Goal: Check status: Check status

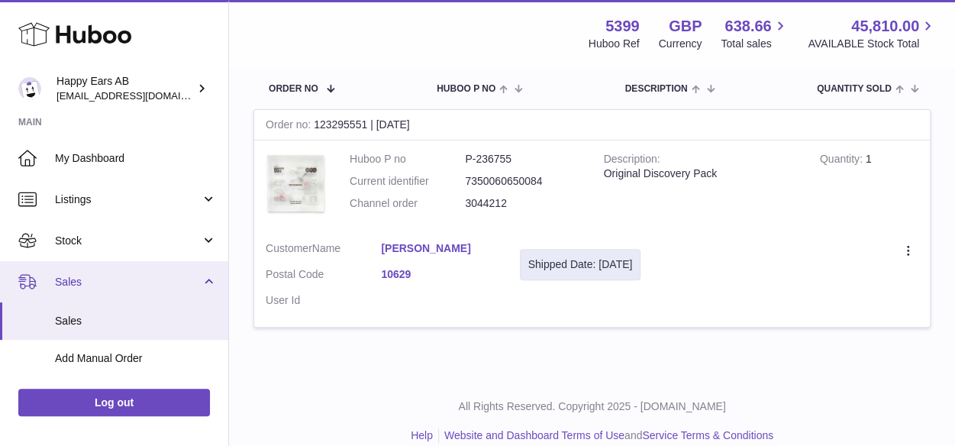
click at [75, 286] on span "Sales" at bounding box center [128, 282] width 146 height 15
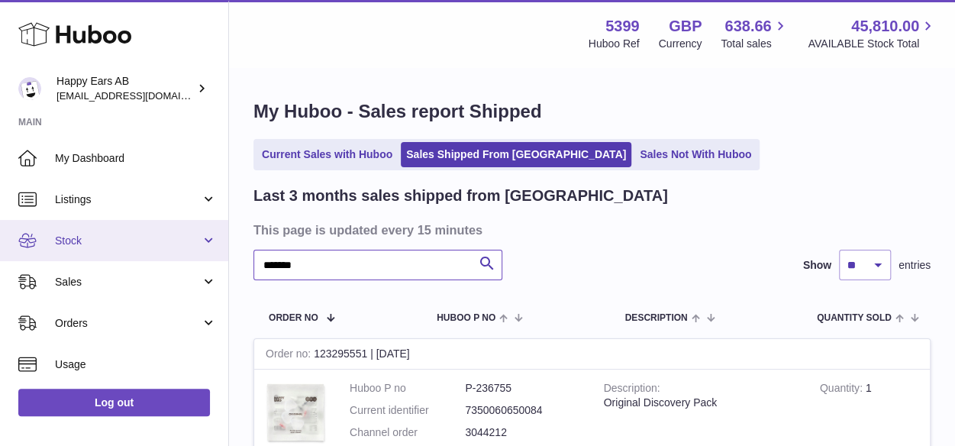
drag, startPoint x: 339, startPoint y: 250, endPoint x: 216, endPoint y: 230, distance: 124.7
click at [223, 231] on div "Huboo Happy Ears AB [EMAIL_ADDRESS][DOMAIN_NAME] Main My Dashboard Listings Not…" at bounding box center [477, 347] width 955 height 695
paste input "*******"
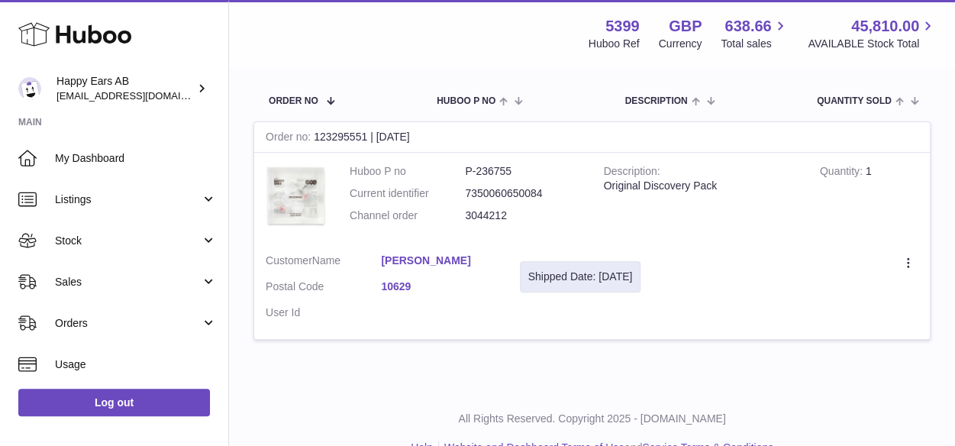
scroll to position [229, 0]
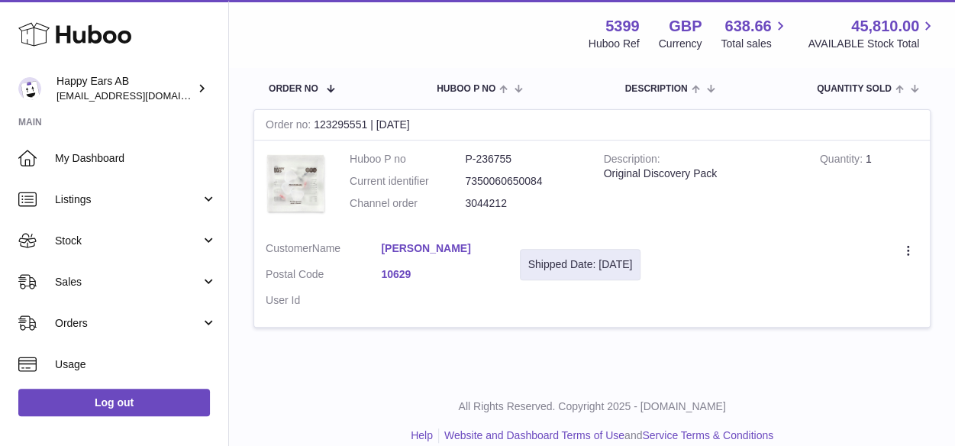
type input "*******"
click at [441, 243] on link "[PERSON_NAME]" at bounding box center [438, 248] width 115 height 15
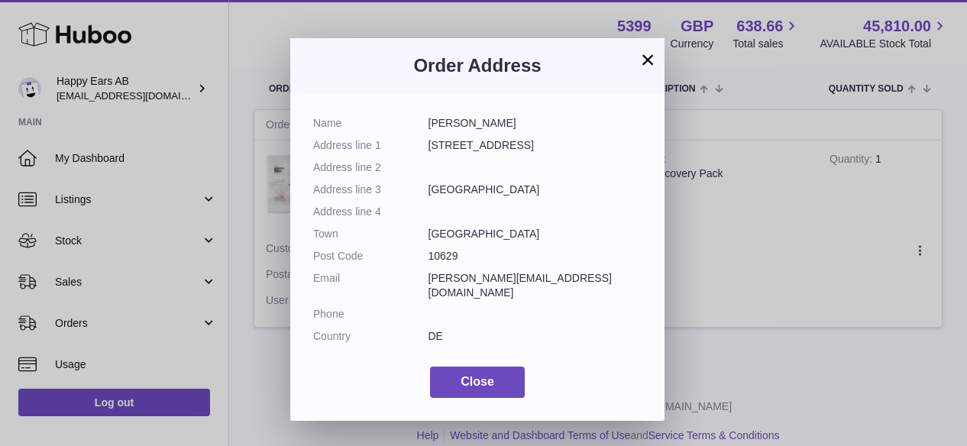
click at [763, 273] on div "× Order Address Name [PERSON_NAME] Address line [GEOGRAPHIC_DATA][STREET_ADDRES…" at bounding box center [483, 223] width 967 height 446
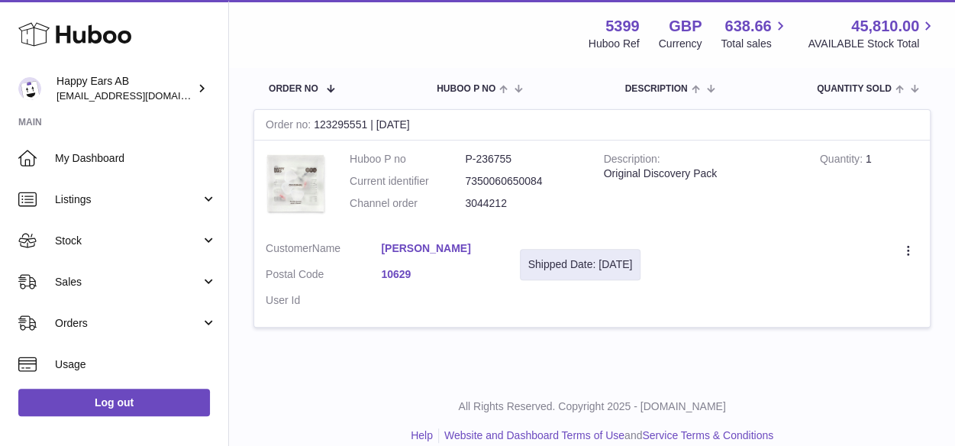
drag, startPoint x: 489, startPoint y: 323, endPoint x: 132, endPoint y: 11, distance: 473.5
click at [489, 325] on td "Customer Name [PERSON_NAME] Postal Code 10629 User Id" at bounding box center [381, 278] width 254 height 97
click at [446, 244] on link "[PERSON_NAME]" at bounding box center [438, 248] width 115 height 15
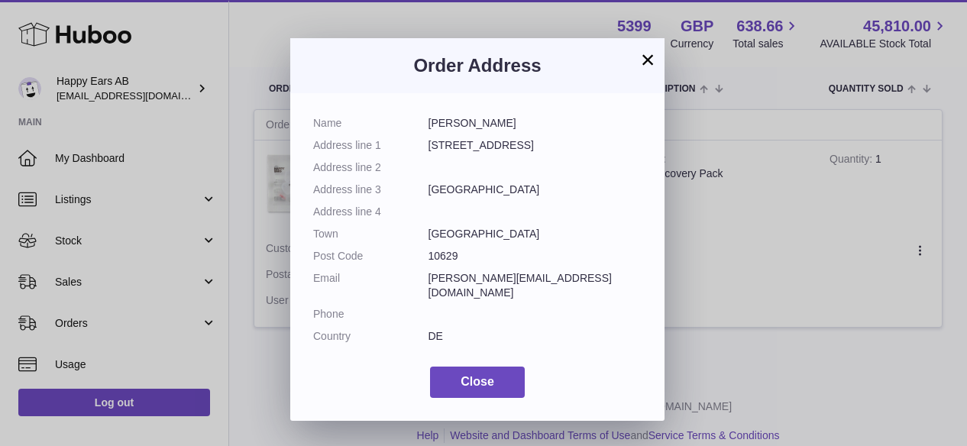
click at [650, 59] on button "×" at bounding box center [647, 59] width 18 height 18
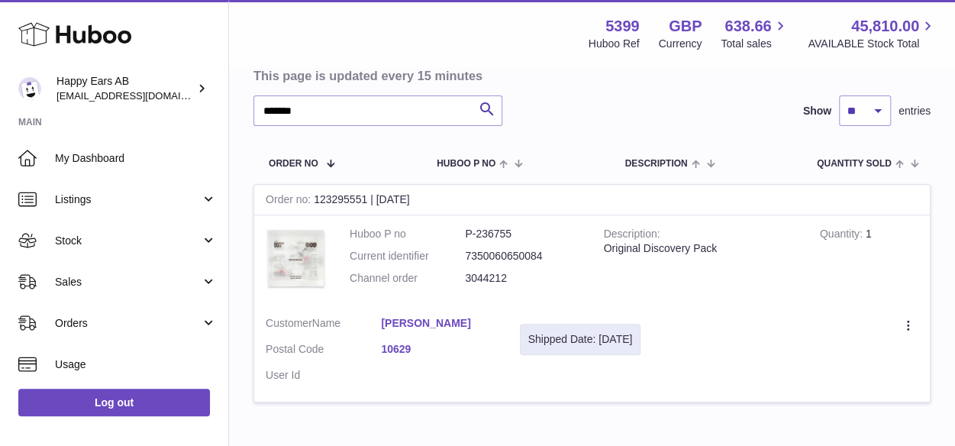
scroll to position [76, 0]
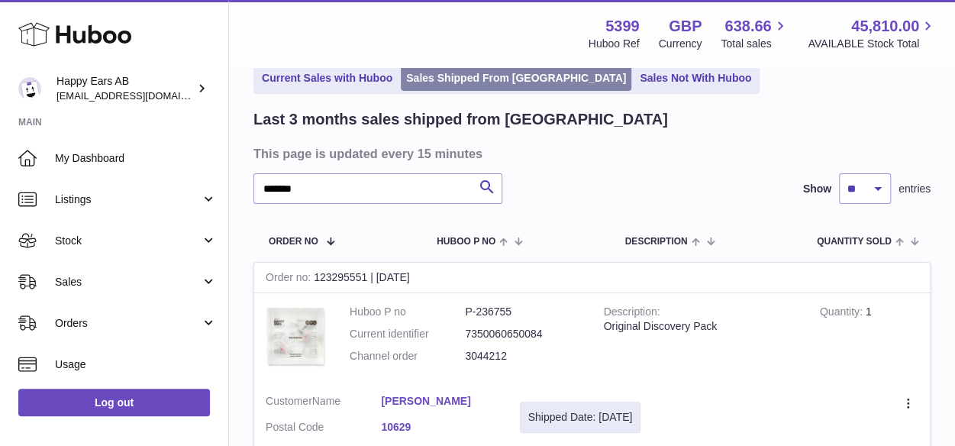
click at [493, 79] on link "Sales Shipped From [GEOGRAPHIC_DATA]" at bounding box center [516, 78] width 231 height 25
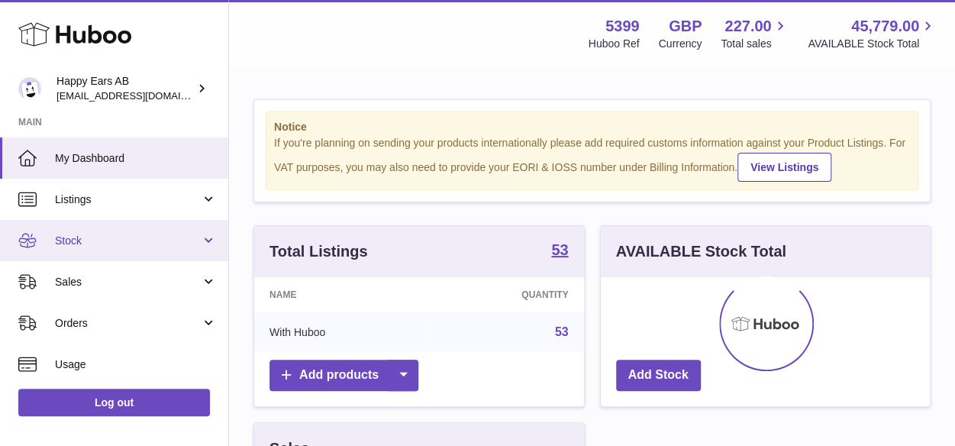
scroll to position [238, 330]
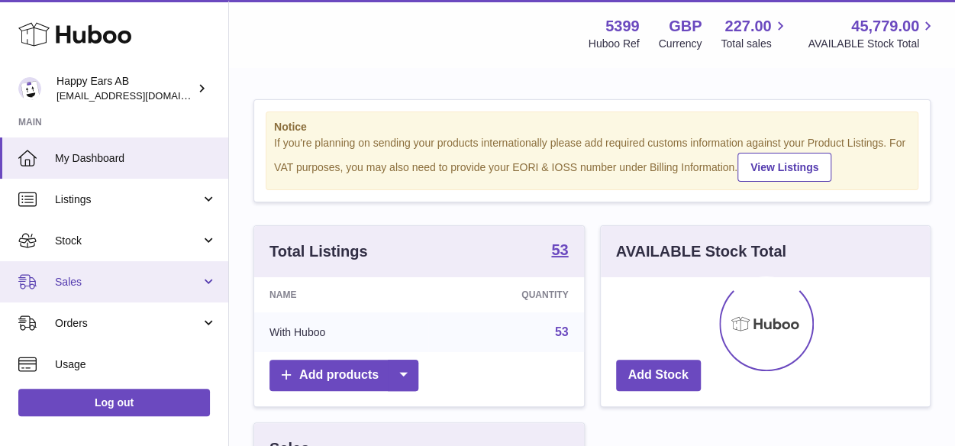
click at [81, 275] on span "Sales" at bounding box center [128, 282] width 146 height 15
click at [84, 300] on link "Sales" at bounding box center [114, 281] width 228 height 41
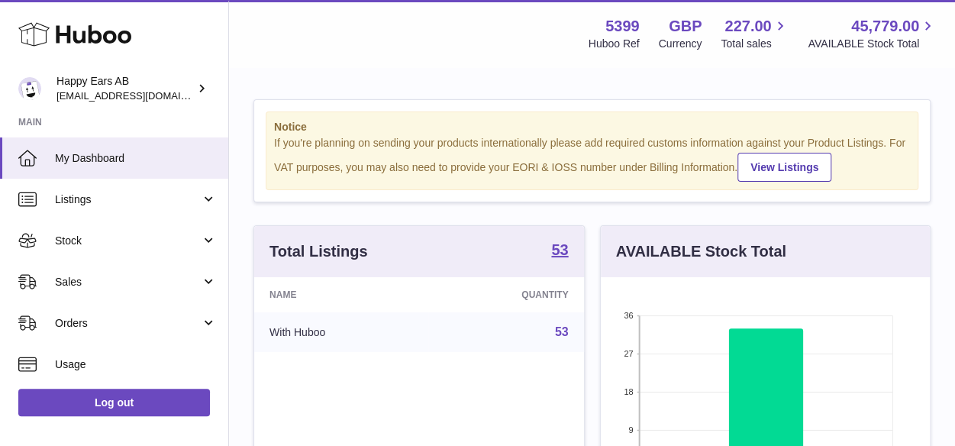
click at [83, 309] on link "Sales" at bounding box center [114, 320] width 228 height 37
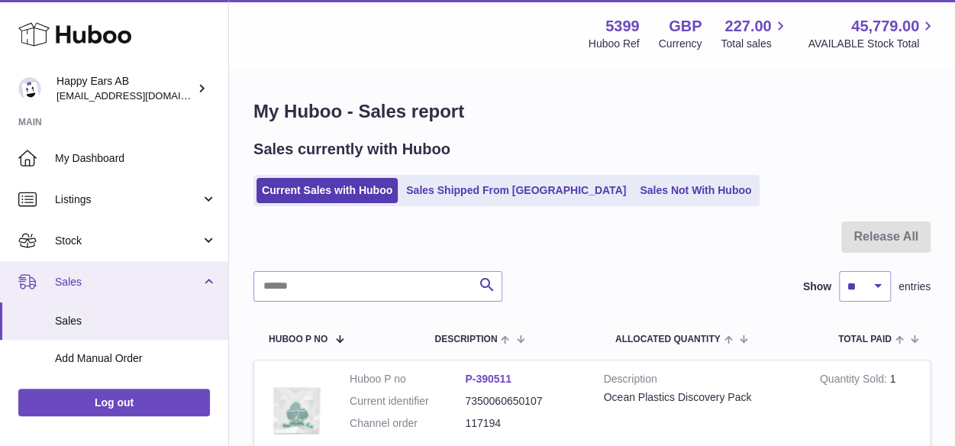
click at [86, 277] on span "Sales" at bounding box center [128, 282] width 146 height 15
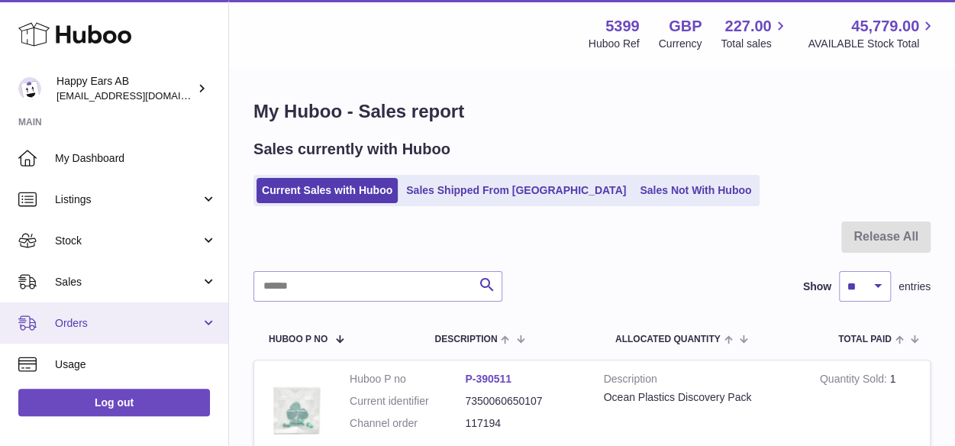
click at [71, 321] on span "Orders" at bounding box center [128, 323] width 146 height 15
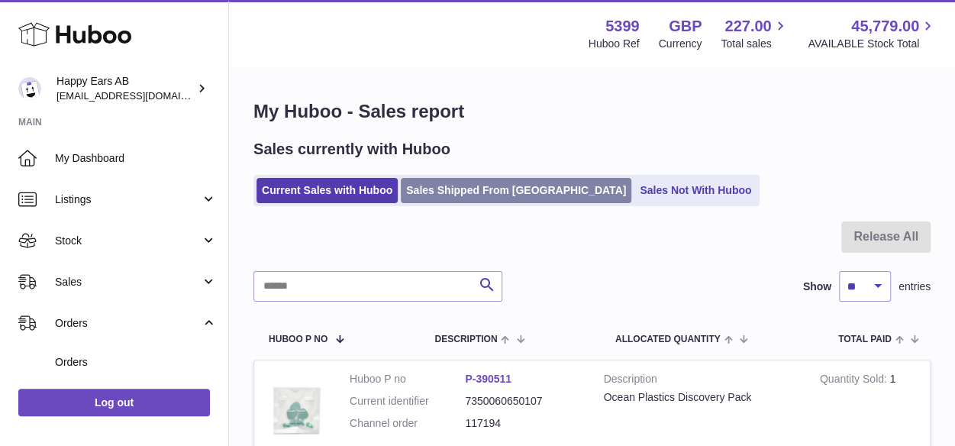
click at [445, 193] on link "Sales Shipped From [GEOGRAPHIC_DATA]" at bounding box center [516, 190] width 231 height 25
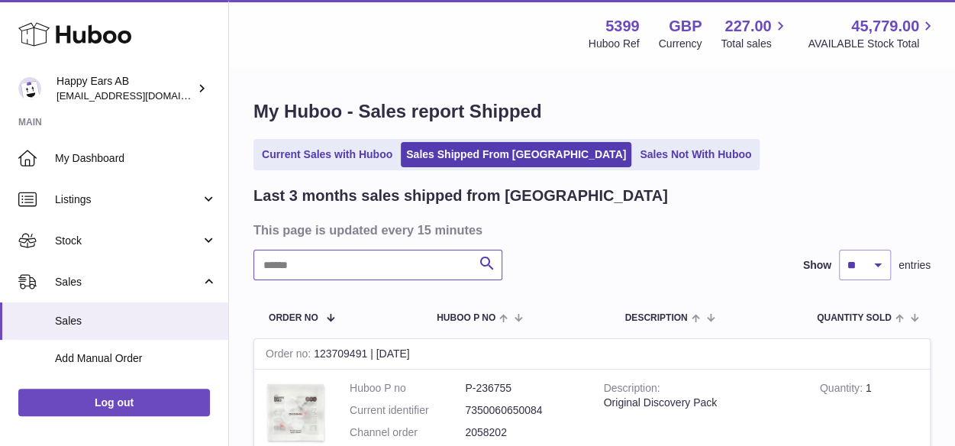
click at [380, 268] on input "text" at bounding box center [378, 265] width 249 height 31
paste input "*******"
type input "*******"
